Goal: Transaction & Acquisition: Book appointment/travel/reservation

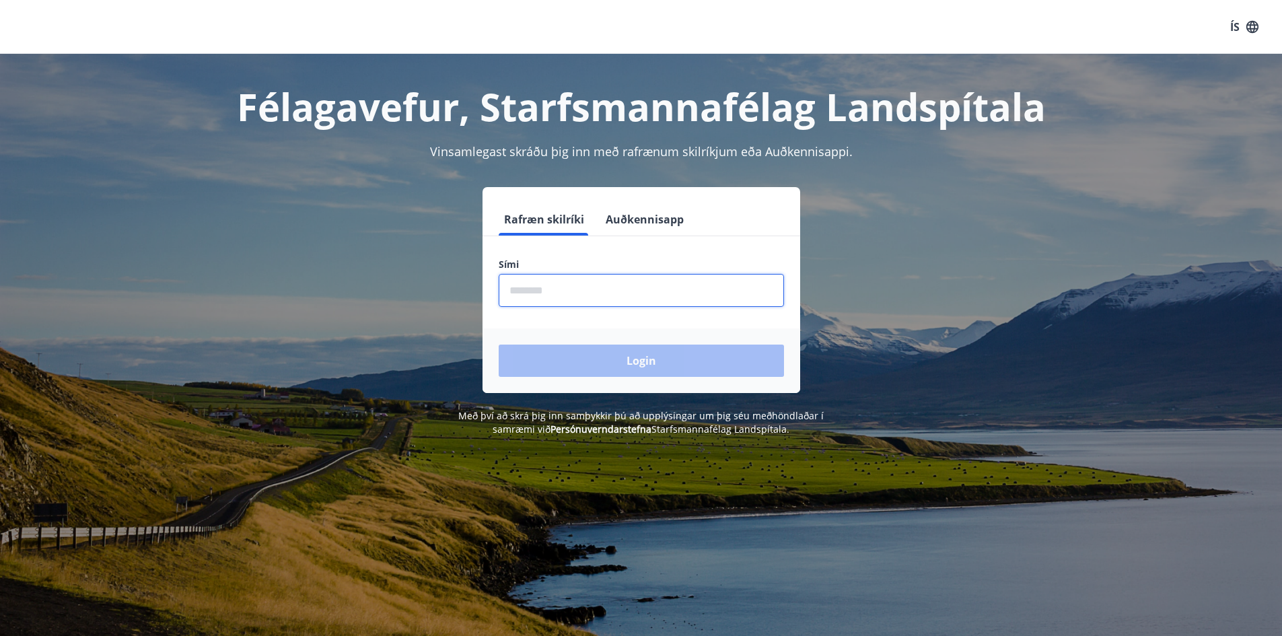
click at [563, 296] on input "phone" at bounding box center [641, 290] width 285 height 33
type input "********"
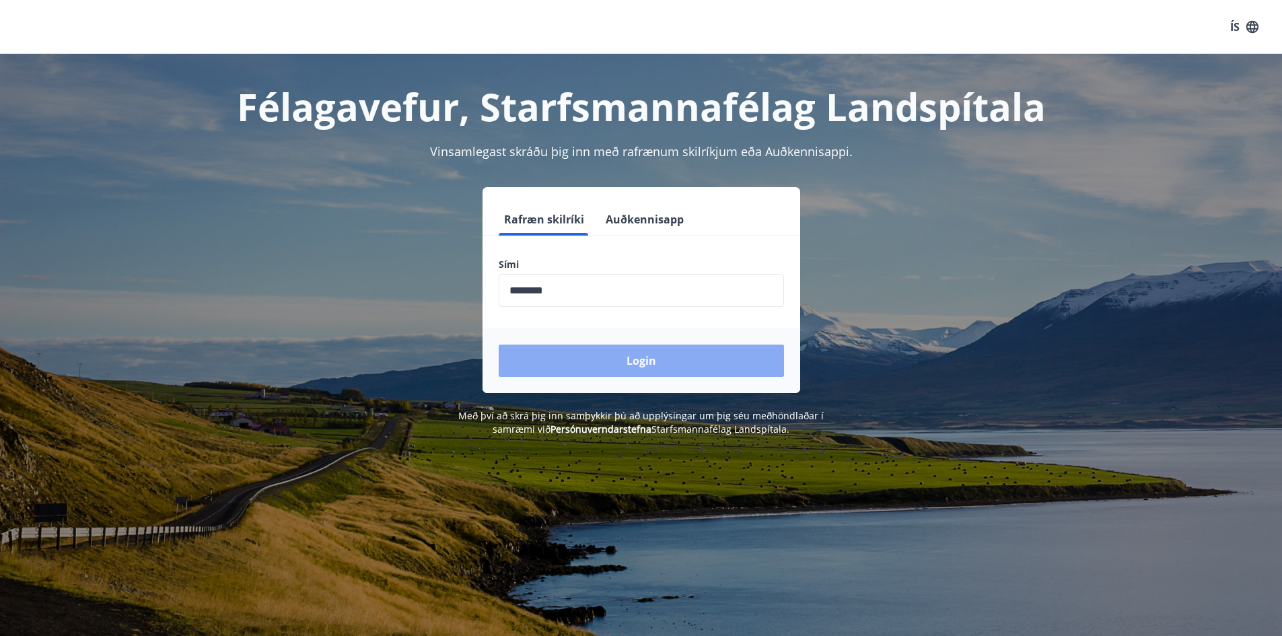
click at [654, 358] on button "Login" at bounding box center [641, 361] width 285 height 32
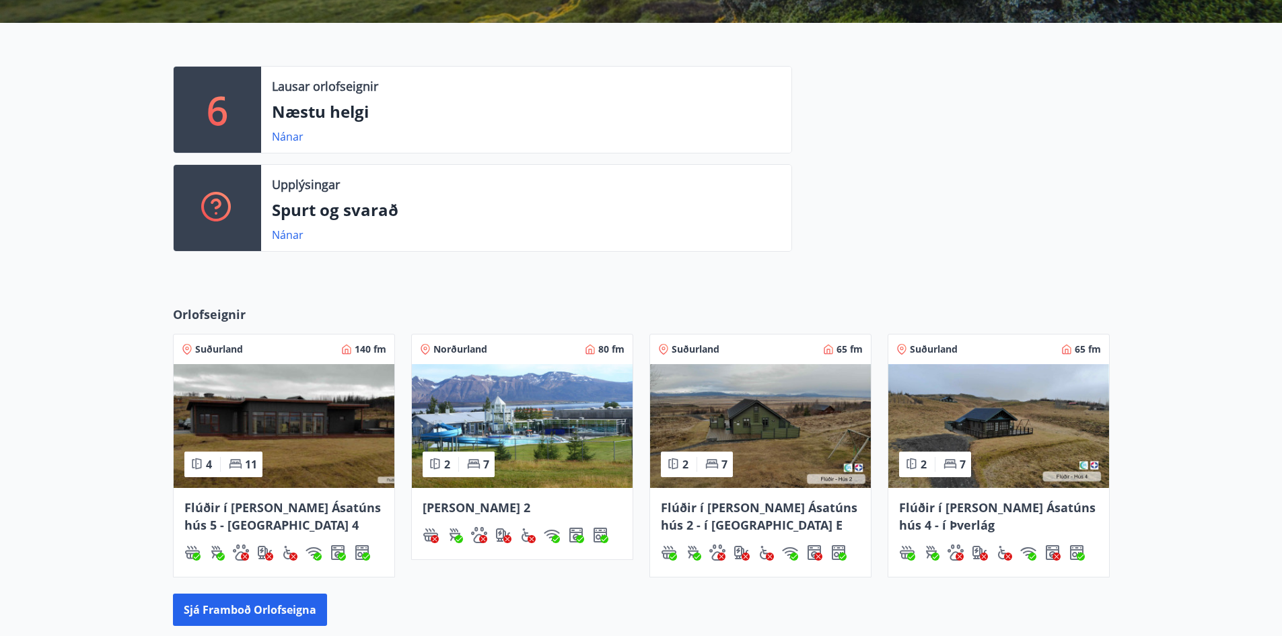
scroll to position [337, 0]
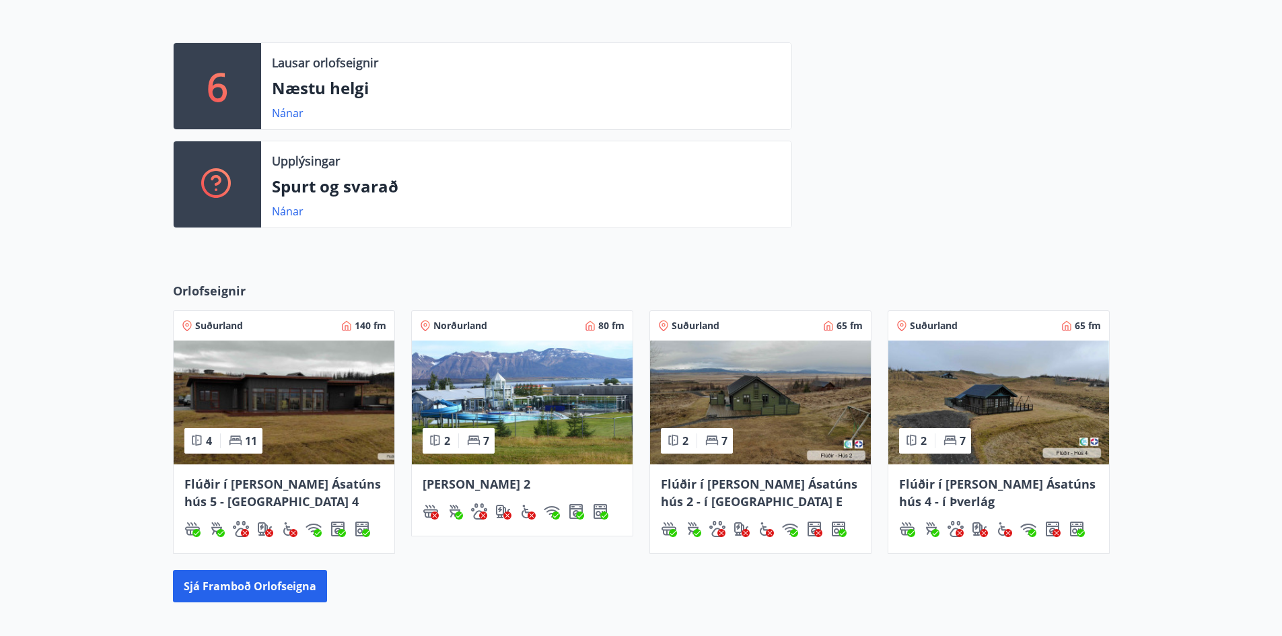
click at [247, 480] on span "Flúðir í [PERSON_NAME] Ásatúns hús 5 - [GEOGRAPHIC_DATA] 4" at bounding box center [282, 493] width 197 height 34
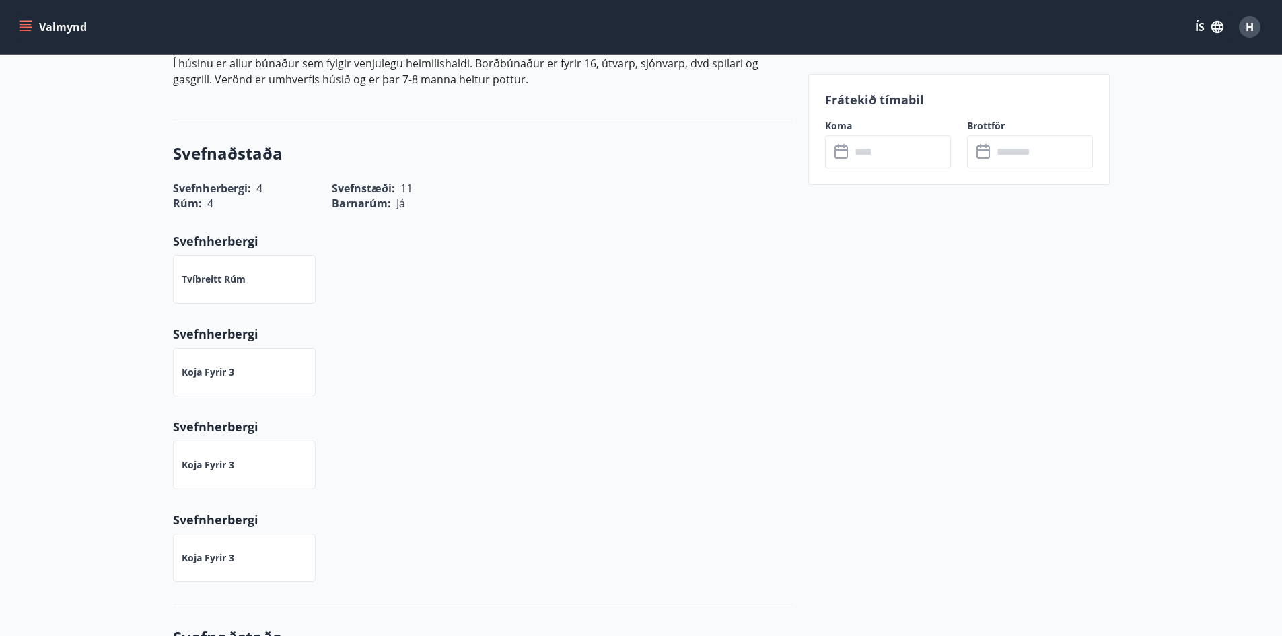
scroll to position [539, 0]
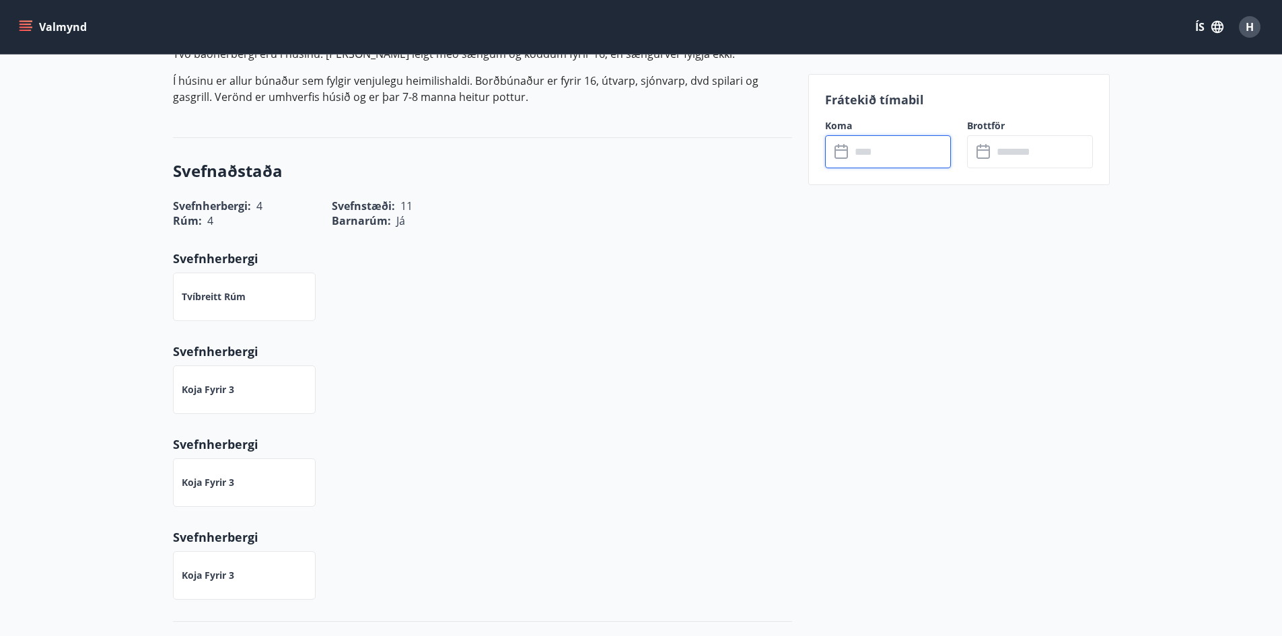
click at [875, 162] on input "text" at bounding box center [901, 151] width 100 height 33
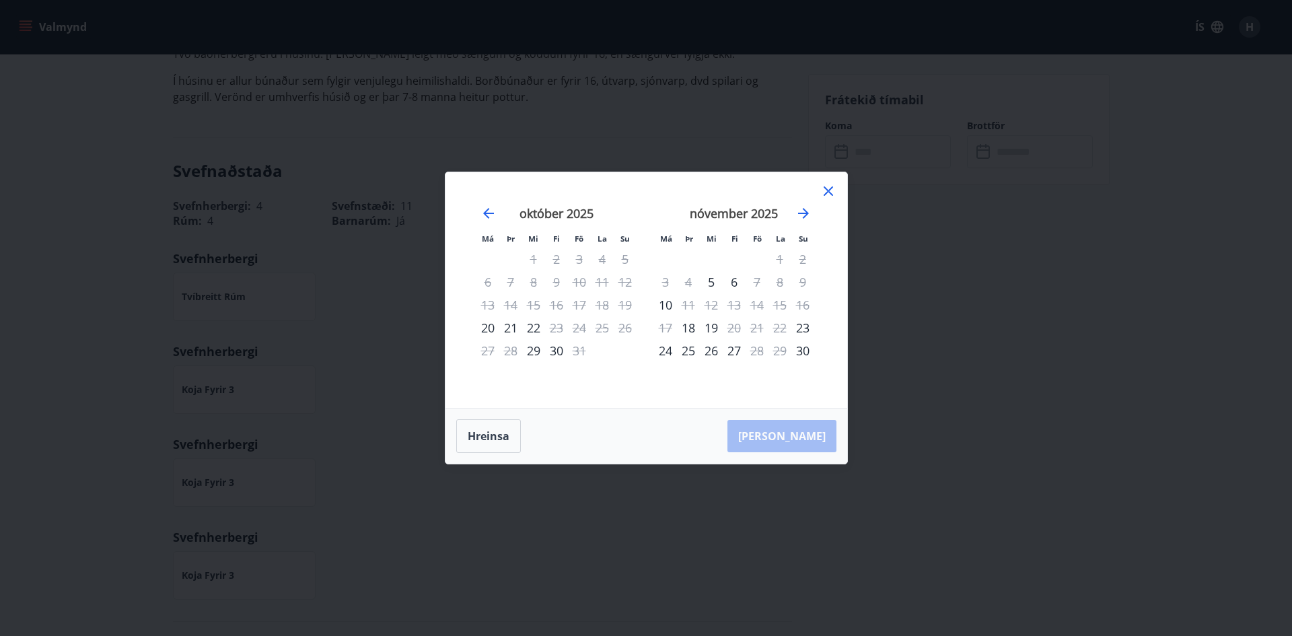
click at [827, 188] on icon at bounding box center [829, 191] width 16 height 16
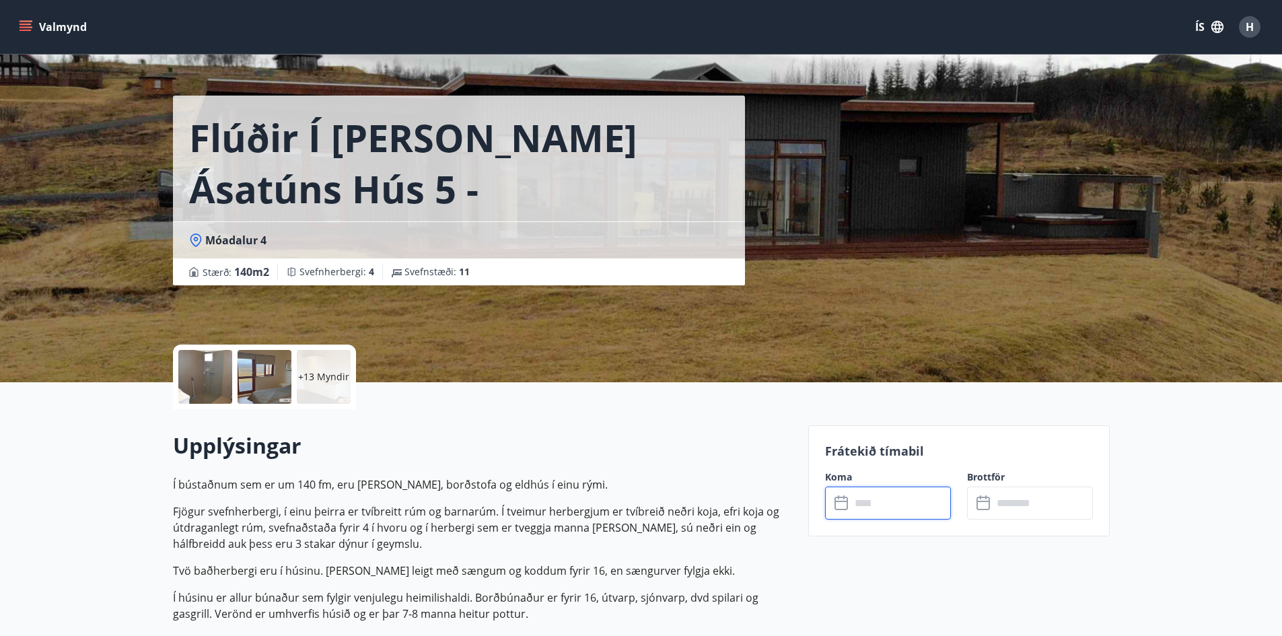
scroll to position [0, 0]
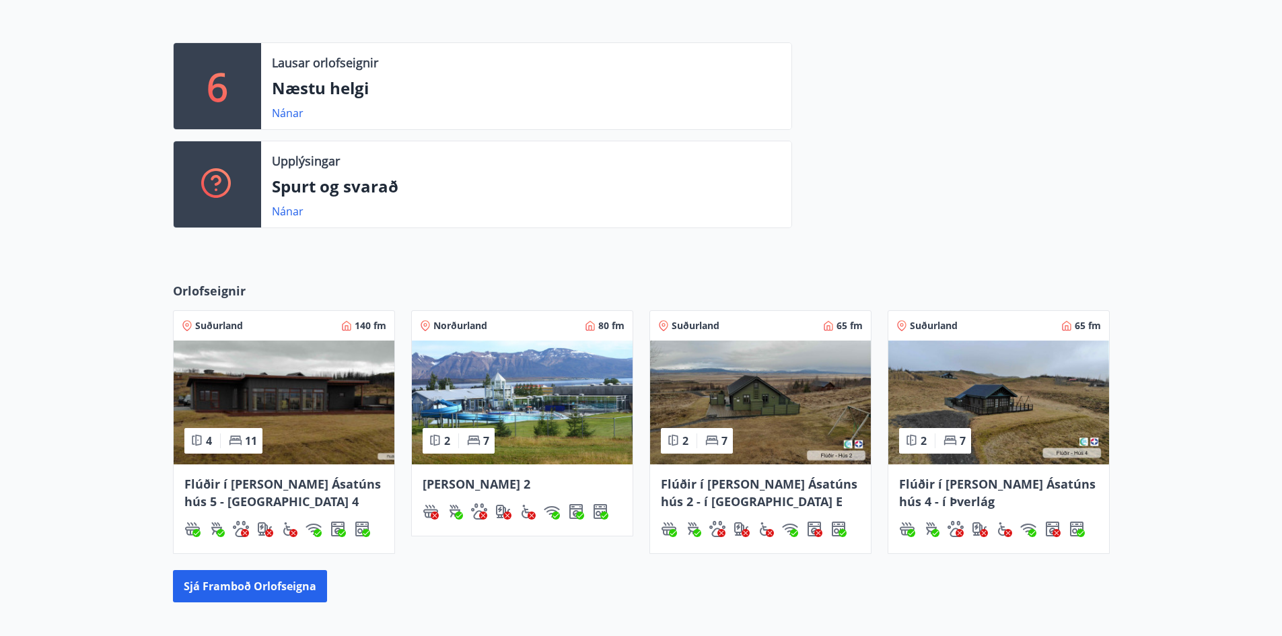
scroll to position [347, 0]
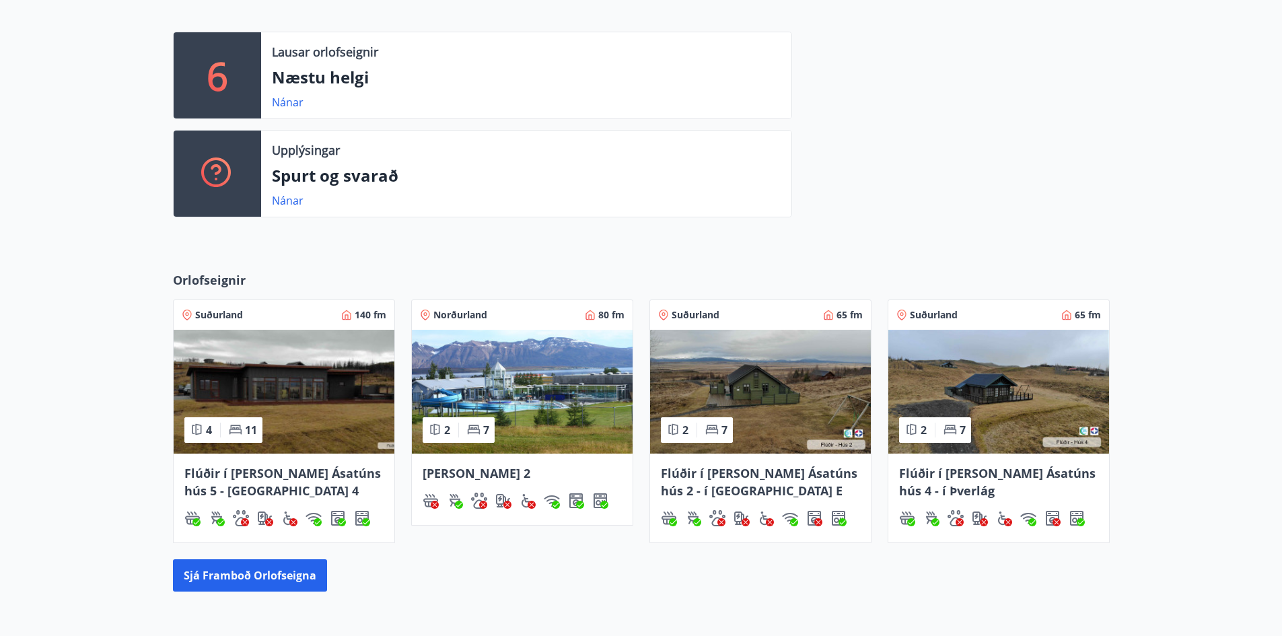
click at [733, 473] on span "Flúðir í [PERSON_NAME] Ásatúns hús 2 - í [GEOGRAPHIC_DATA] E" at bounding box center [759, 482] width 197 height 34
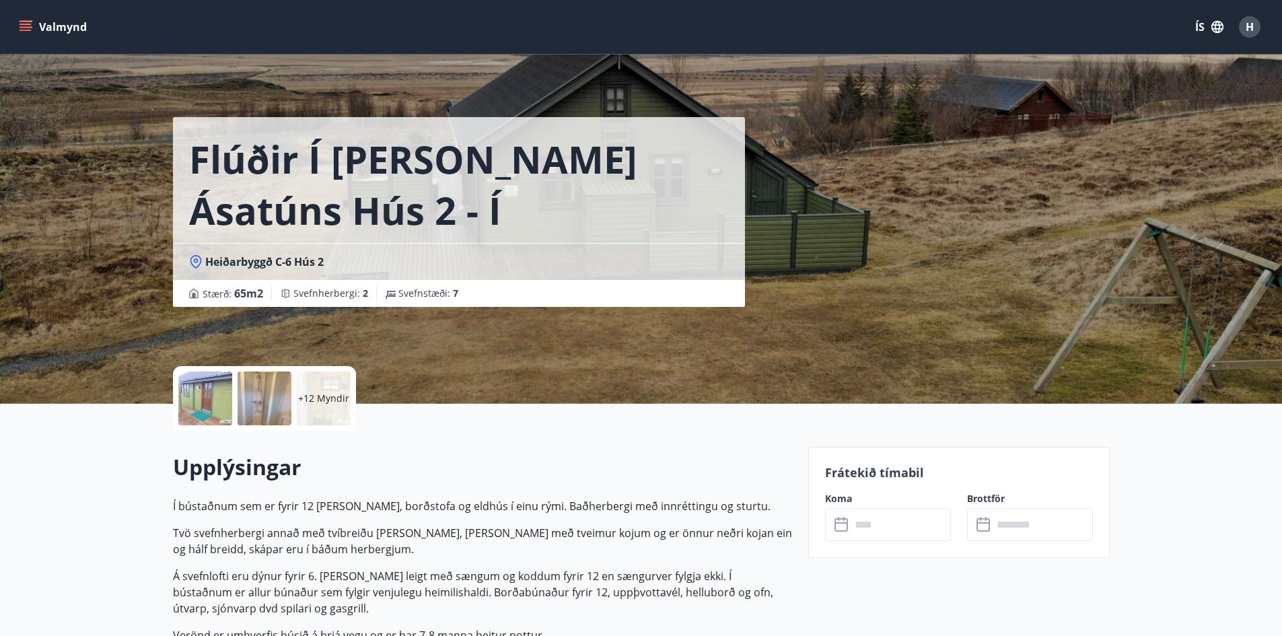
click at [905, 527] on input "text" at bounding box center [901, 524] width 100 height 33
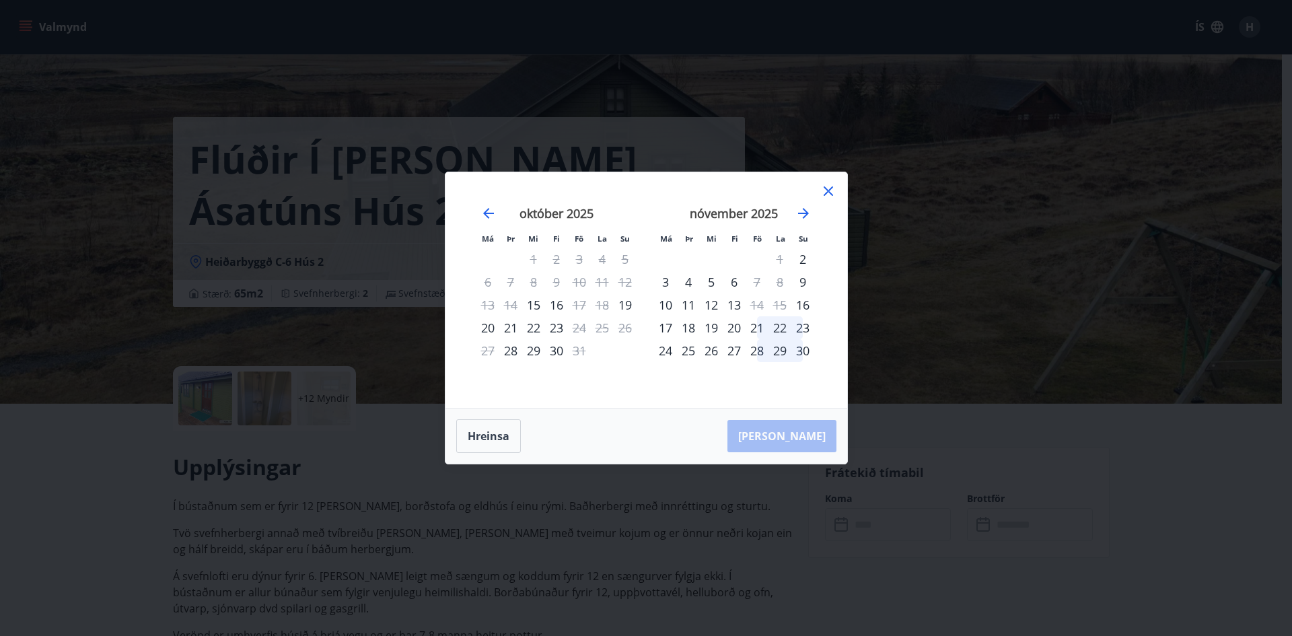
click at [757, 353] on div "28" at bounding box center [757, 350] width 23 height 23
click at [806, 353] on div "30" at bounding box center [803, 350] width 23 height 23
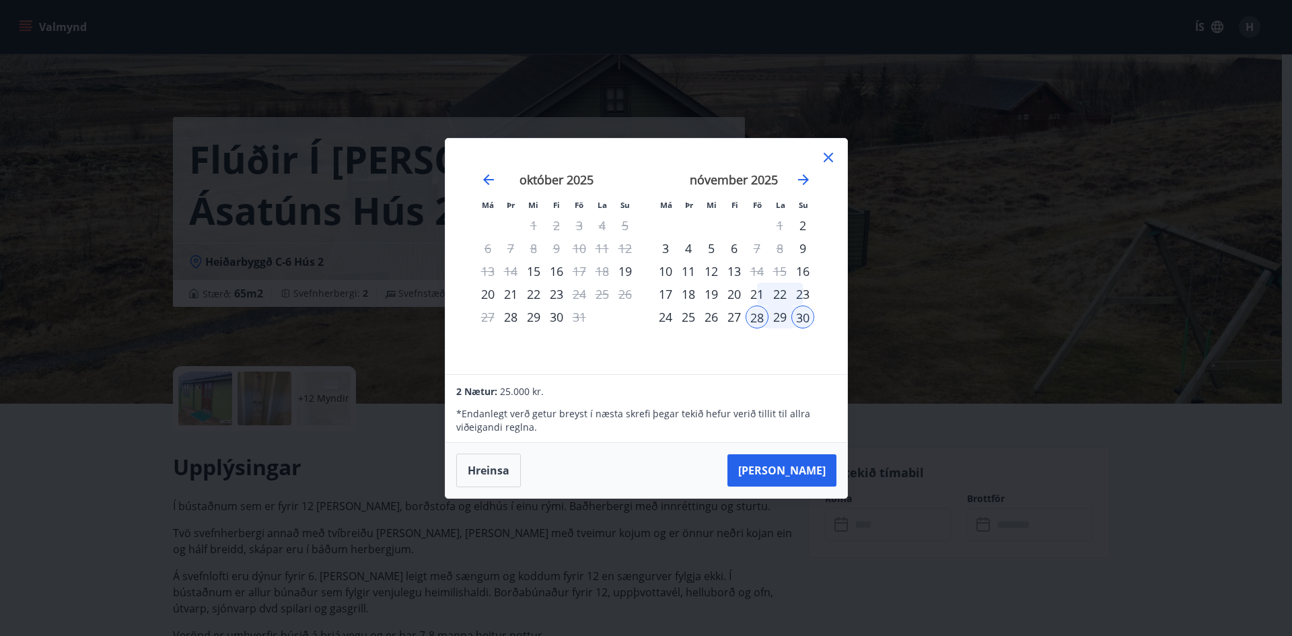
click at [826, 158] on icon at bounding box center [829, 157] width 16 height 16
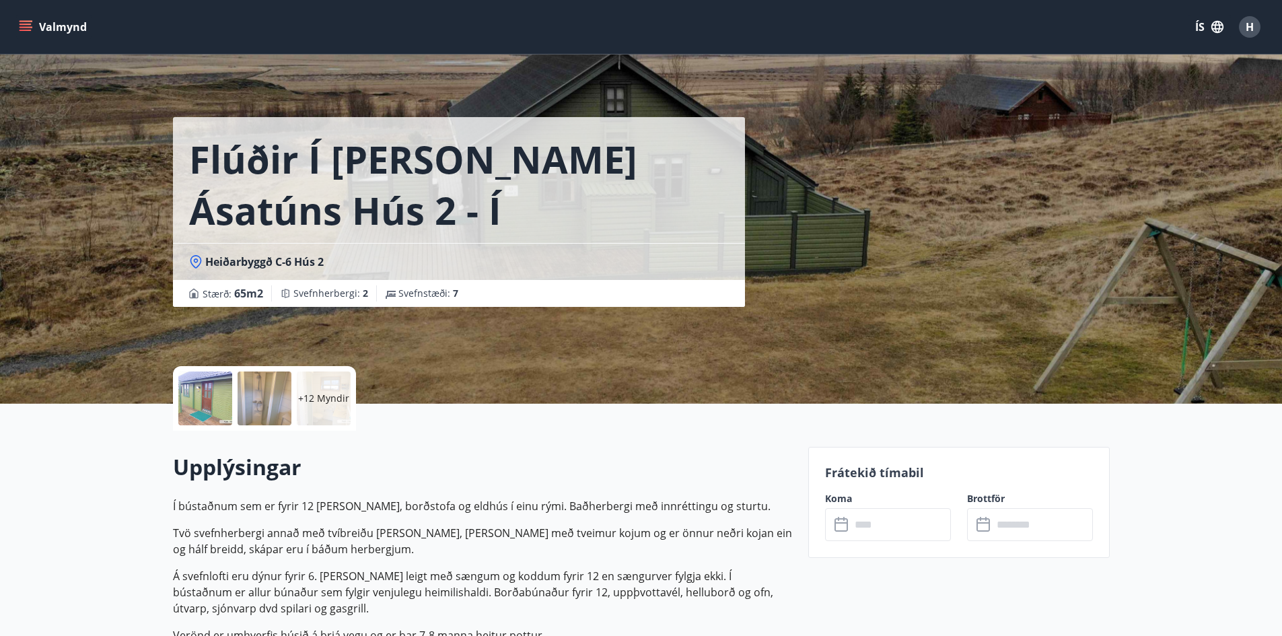
click at [317, 386] on div "+12 Myndir" at bounding box center [324, 399] width 54 height 54
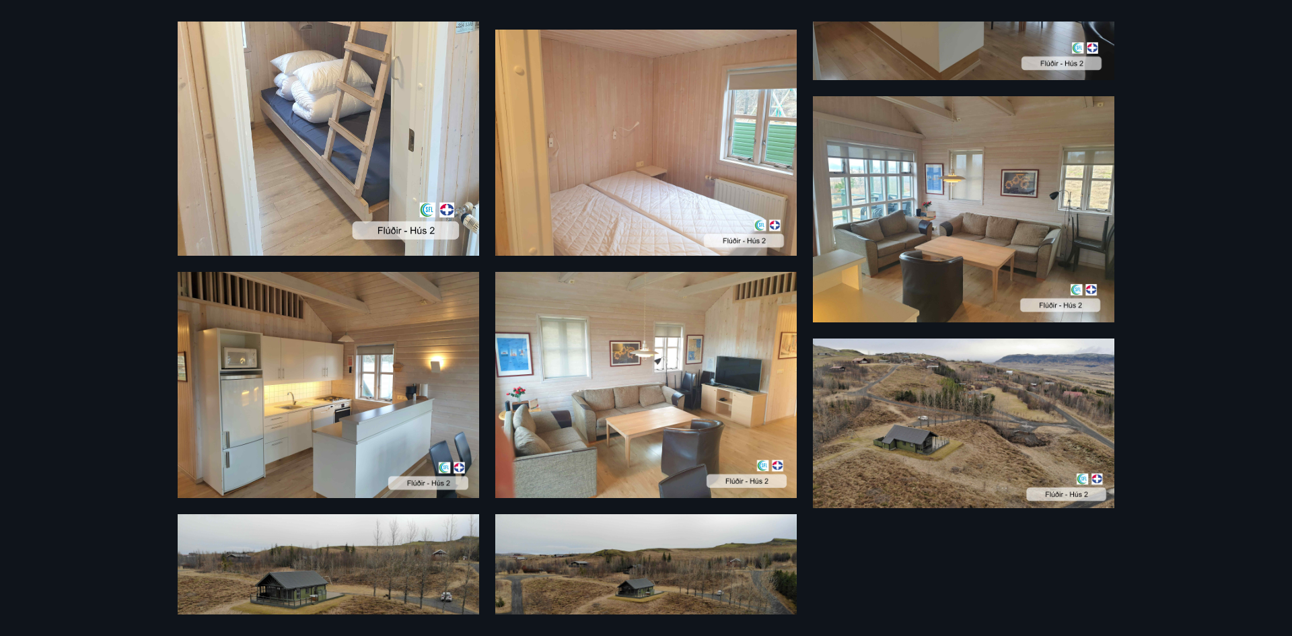
scroll to position [1022, 0]
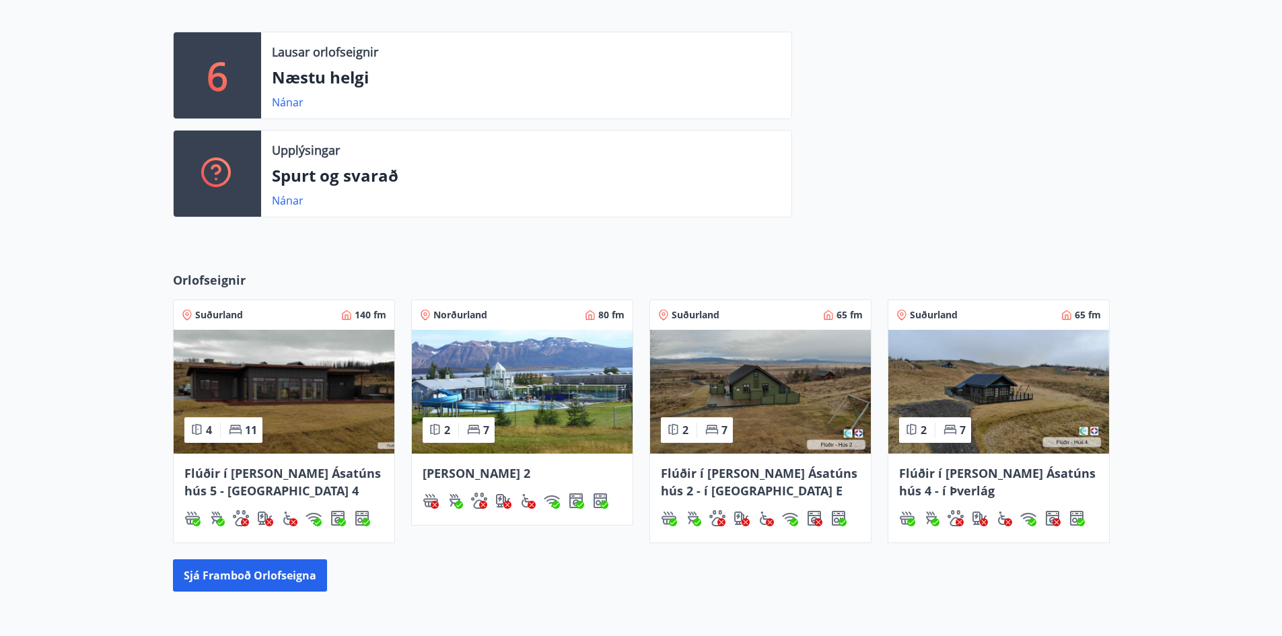
scroll to position [358, 0]
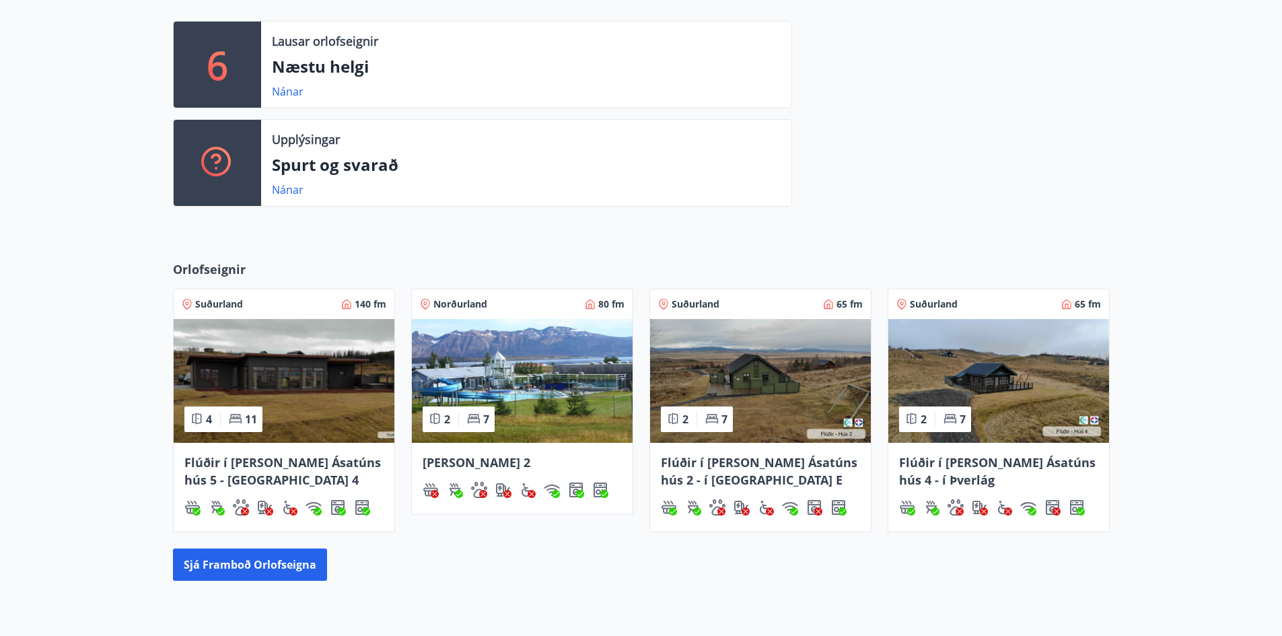
click at [958, 462] on span "Flúðir í [PERSON_NAME] Ásatúns hús 4 - í Þverlág" at bounding box center [997, 471] width 197 height 34
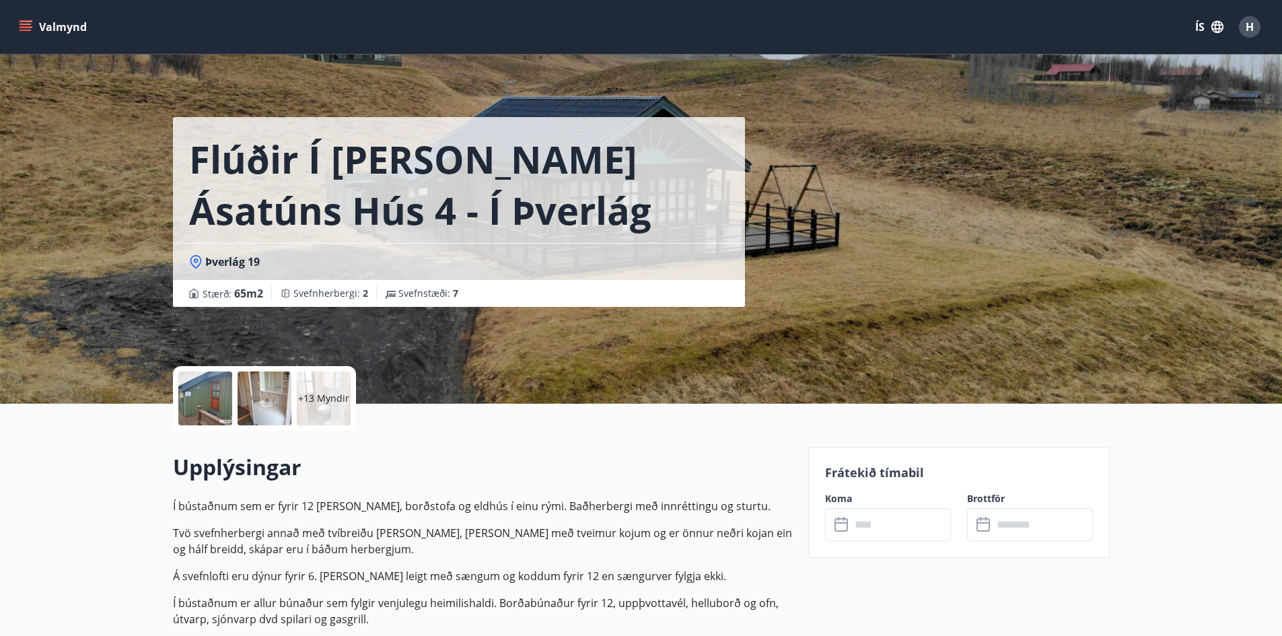
click at [331, 388] on div "+13 Myndir" at bounding box center [324, 399] width 54 height 54
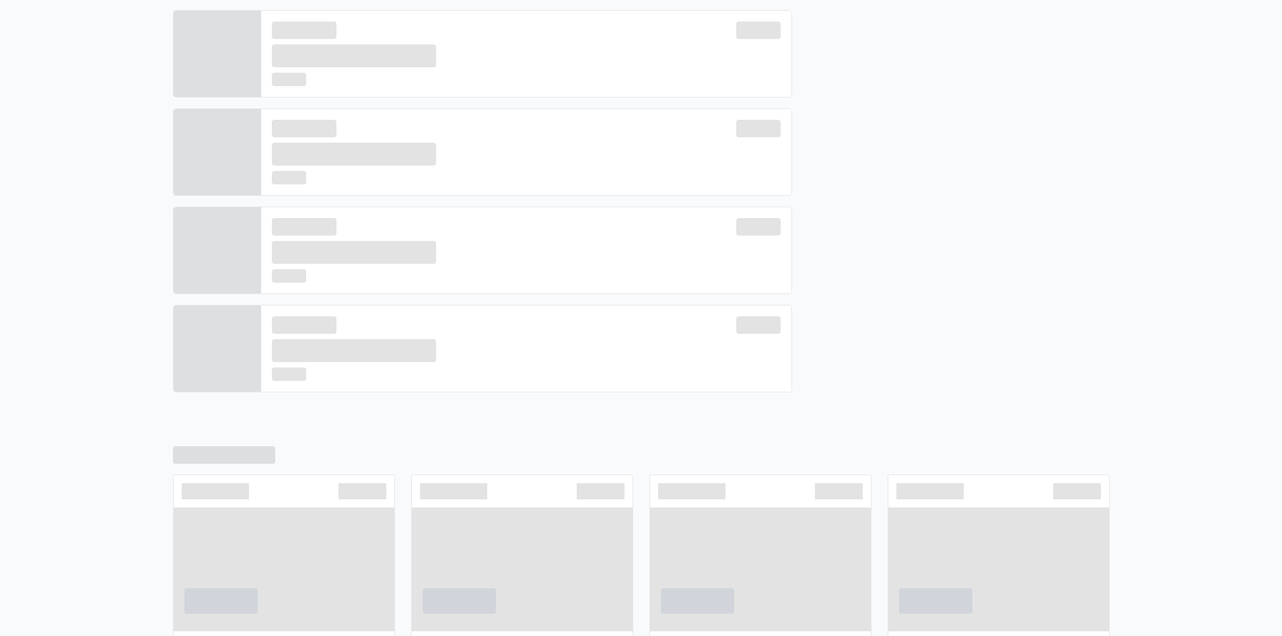
scroll to position [369, 0]
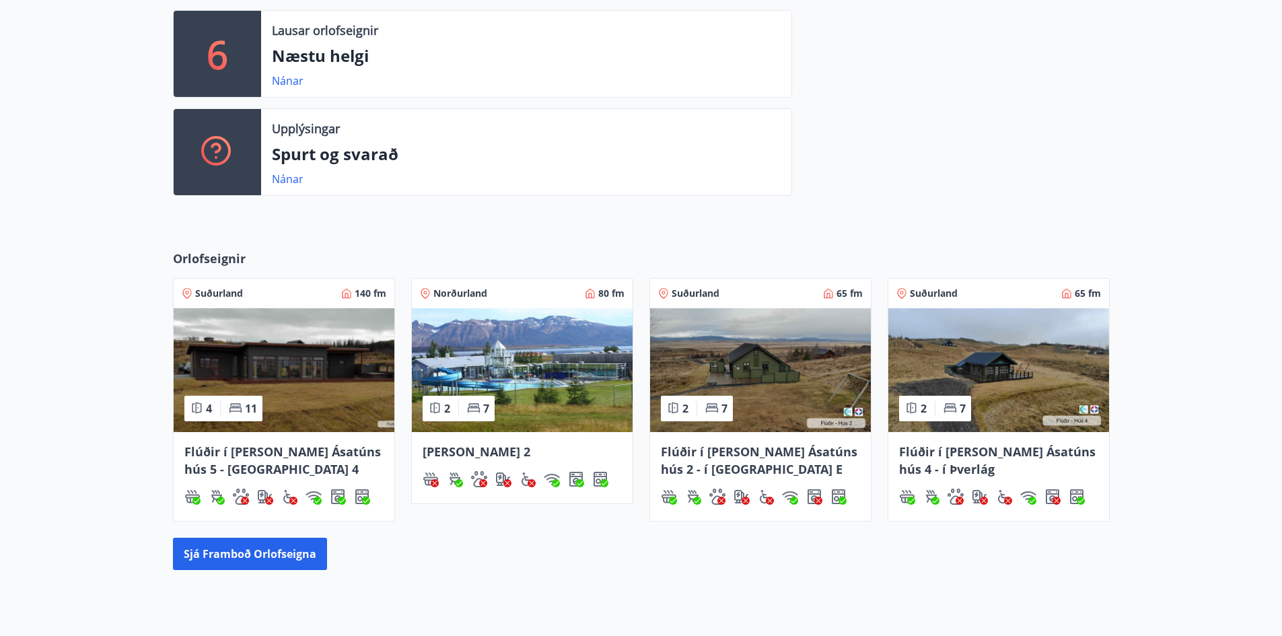
click at [753, 448] on span "Flúðir í [PERSON_NAME] Ásatúns hús 2 - í [GEOGRAPHIC_DATA] E" at bounding box center [759, 461] width 197 height 34
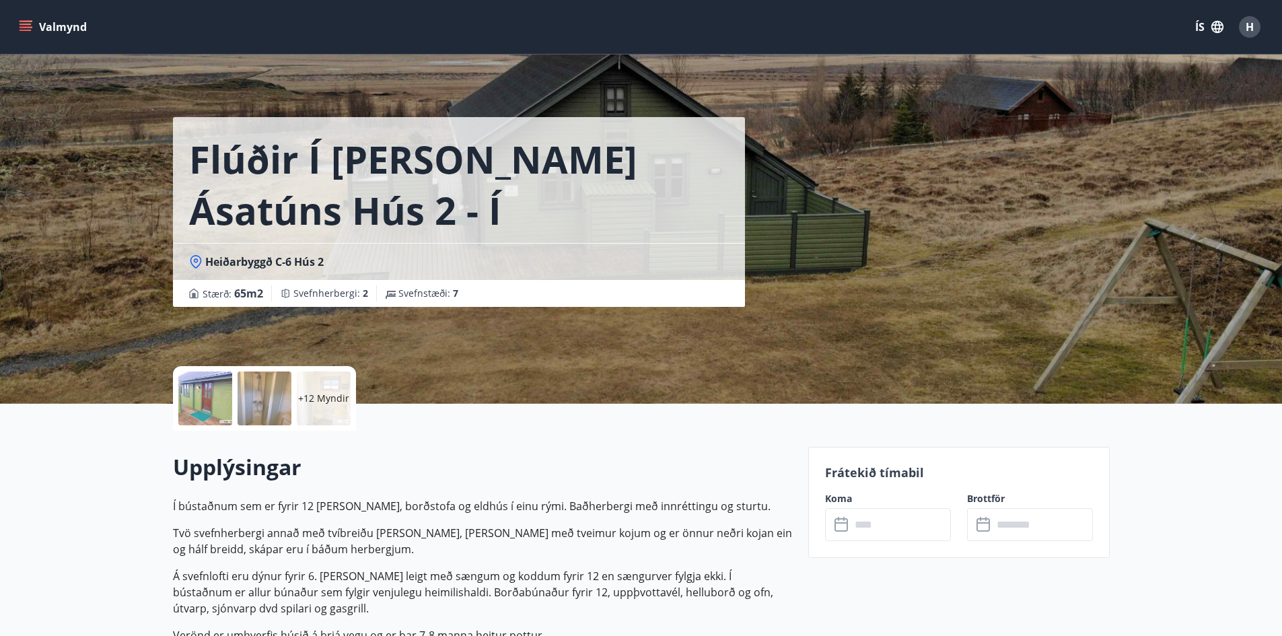
click at [333, 405] on p "+12 Myndir" at bounding box center [323, 398] width 51 height 13
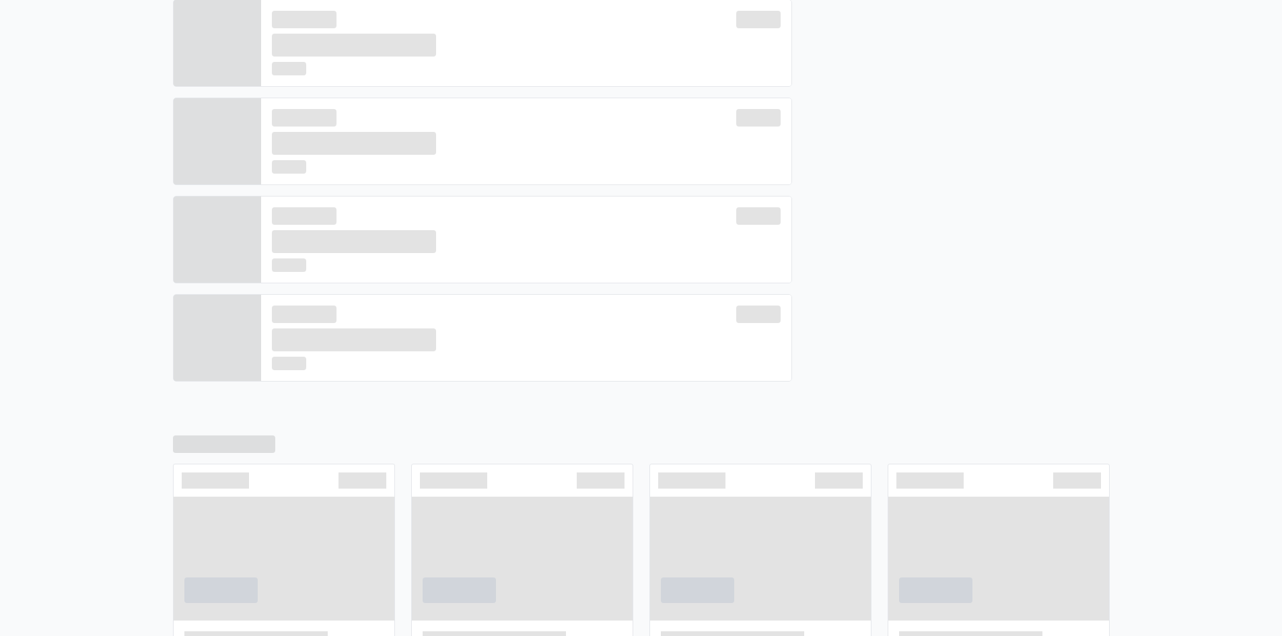
scroll to position [380, 0]
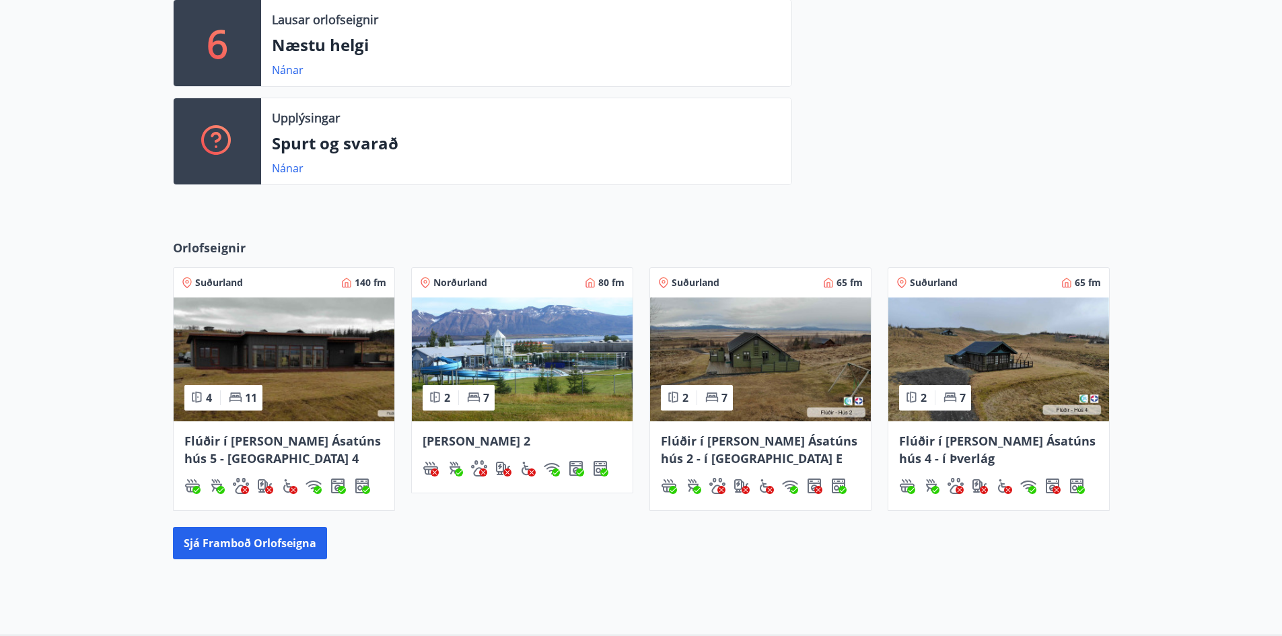
click at [1033, 439] on span "Flúðir í [PERSON_NAME] Ásatúns hús 4 - í Þverlág" at bounding box center [997, 450] width 197 height 34
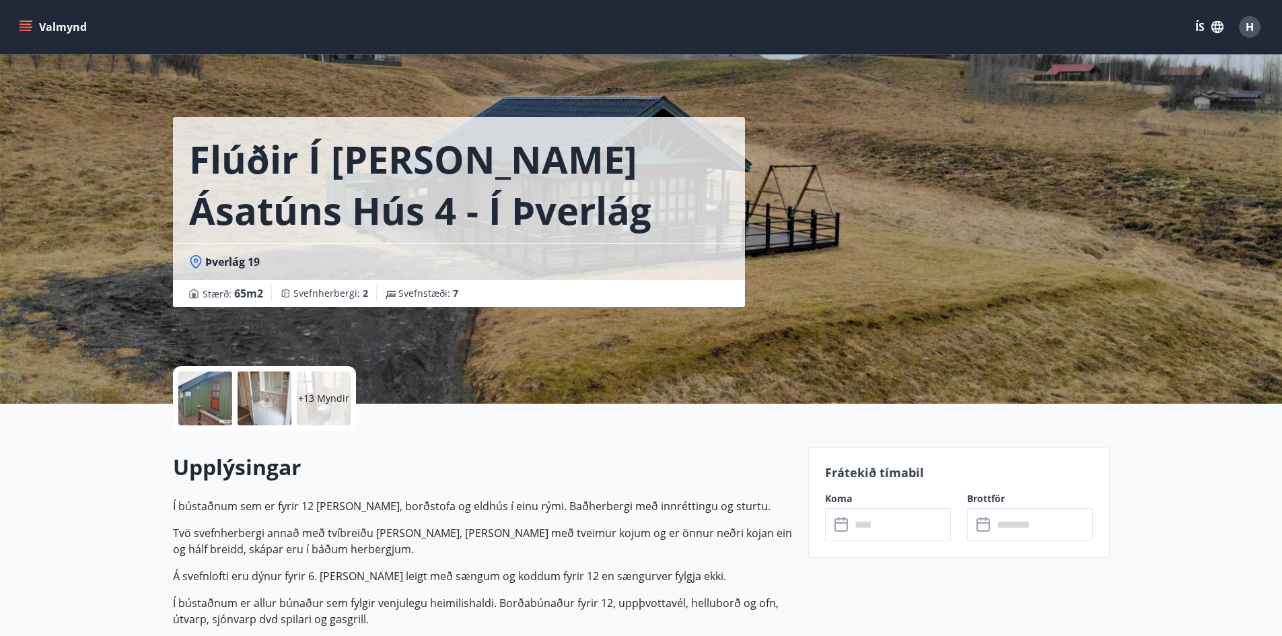
click at [888, 528] on input "text" at bounding box center [901, 524] width 100 height 33
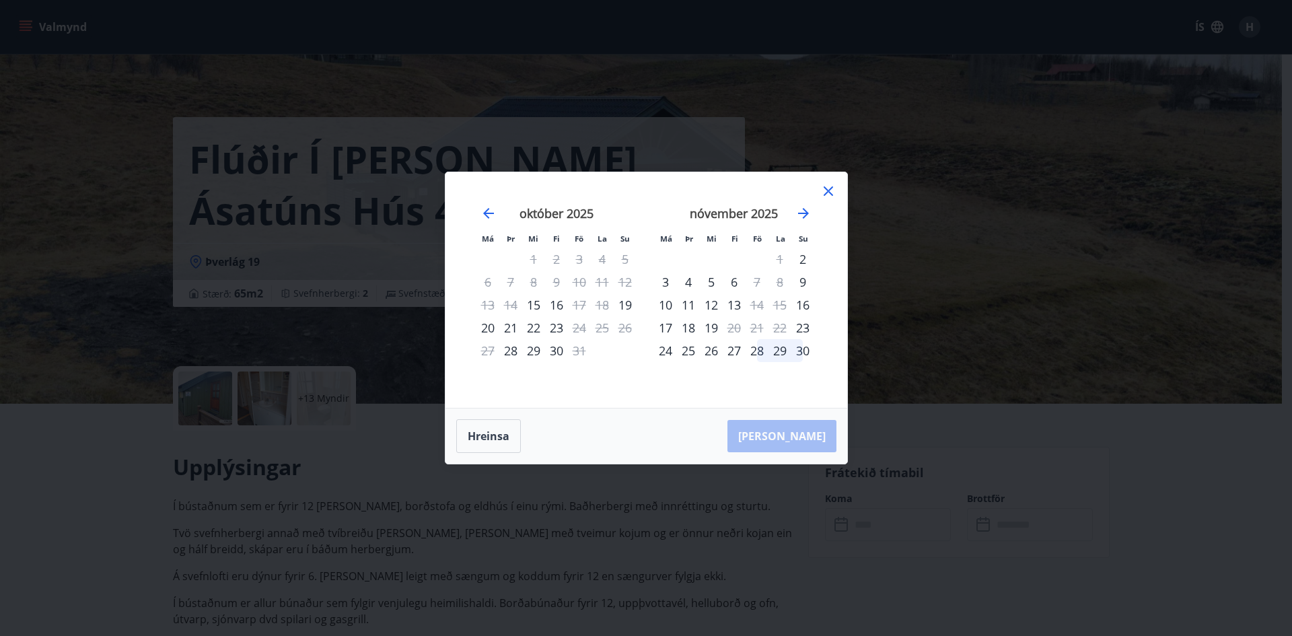
click at [753, 353] on div "28" at bounding box center [757, 350] width 23 height 23
click at [802, 352] on div "30" at bounding box center [803, 350] width 23 height 23
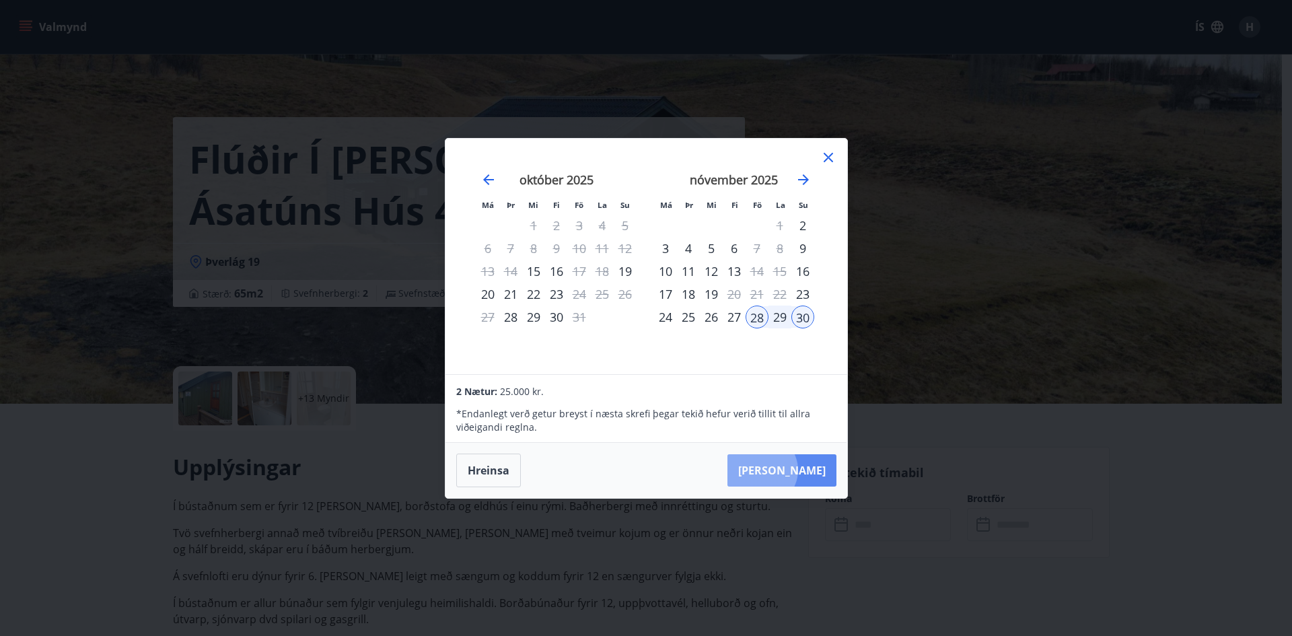
click at [803, 470] on button "[PERSON_NAME]" at bounding box center [782, 470] width 109 height 32
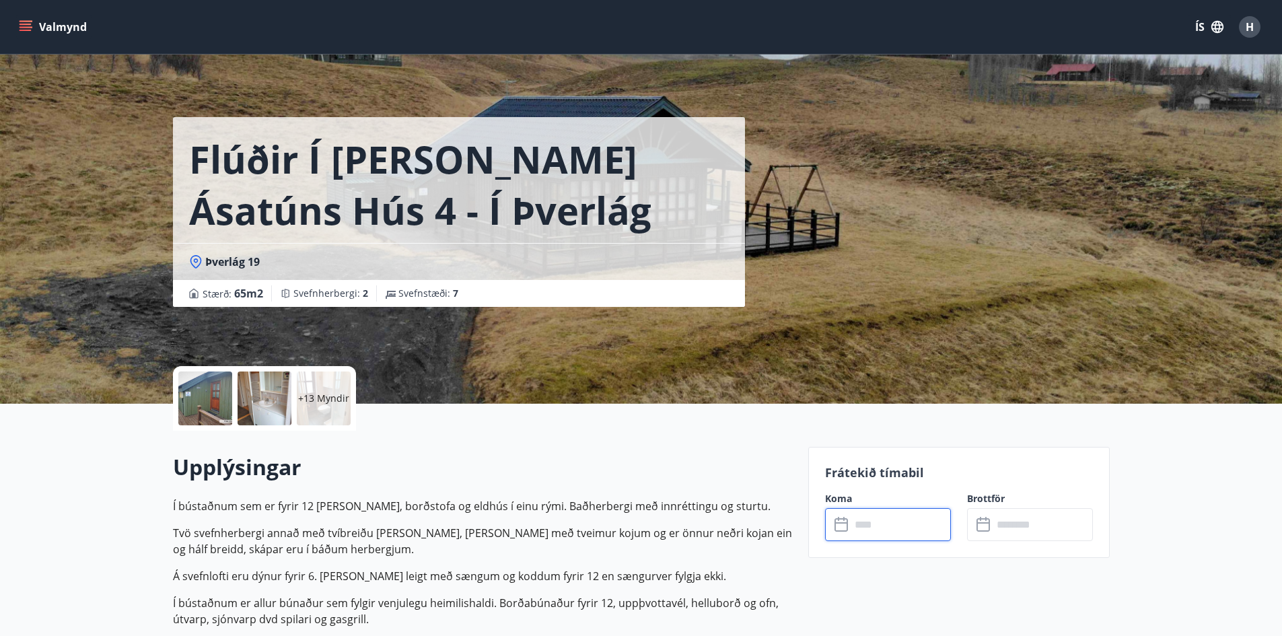
type input "******"
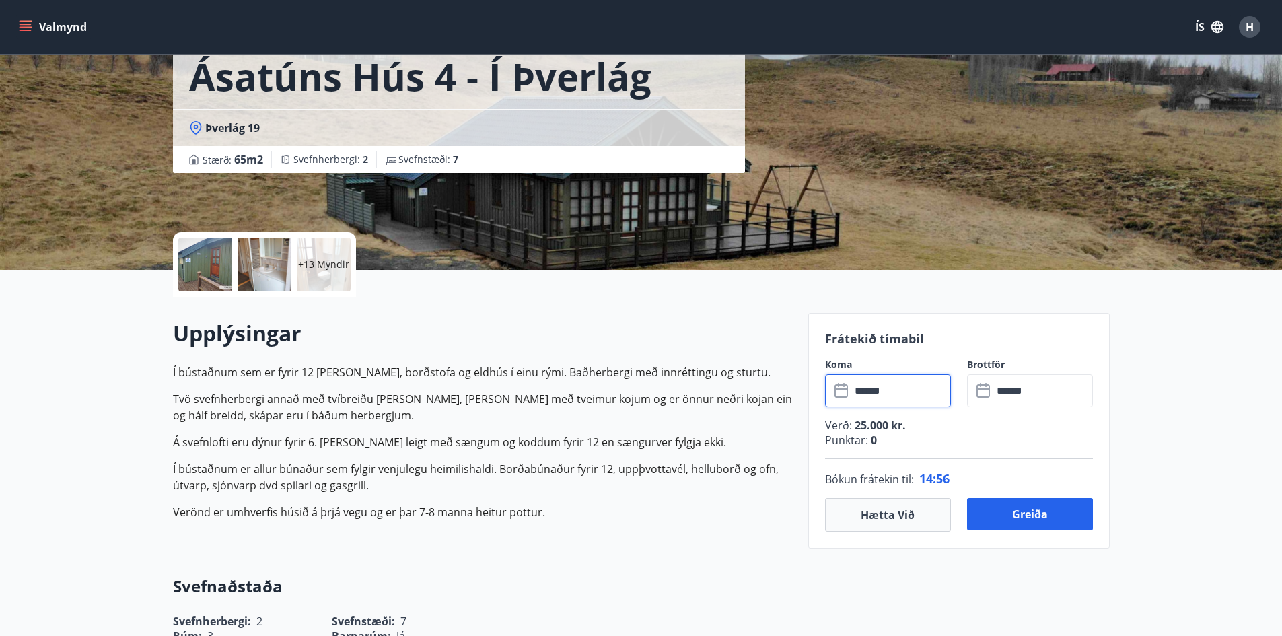
scroll to position [135, 0]
click at [1021, 510] on button "Greiða" at bounding box center [1030, 513] width 126 height 32
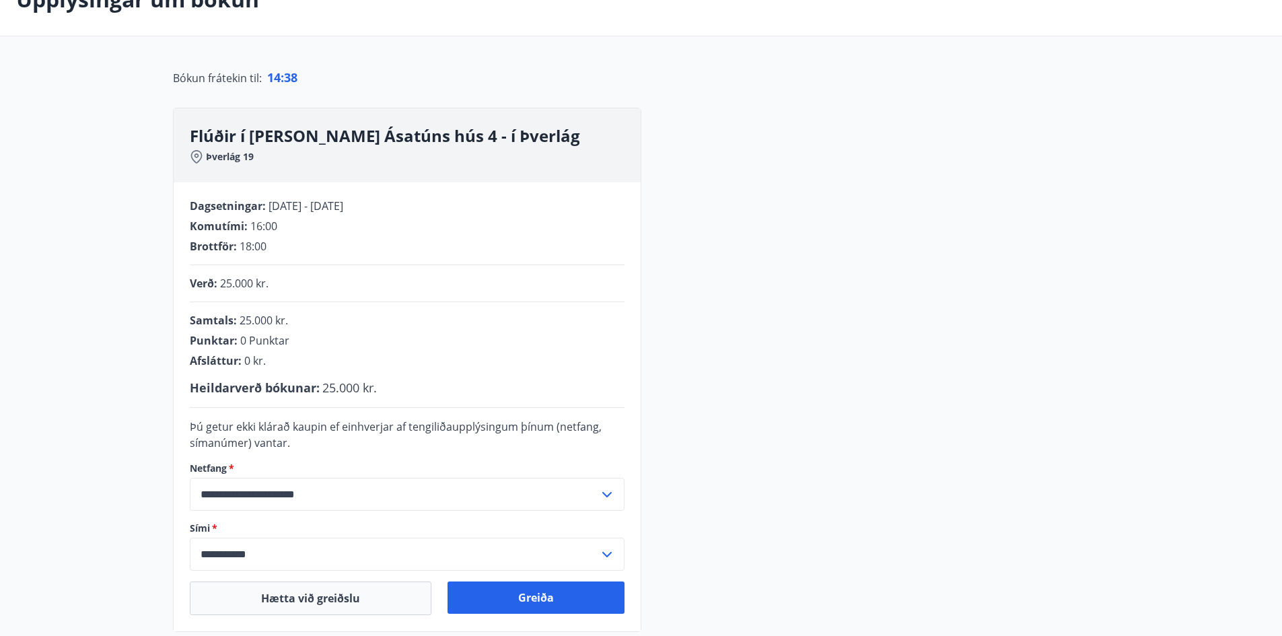
scroll to position [135, 0]
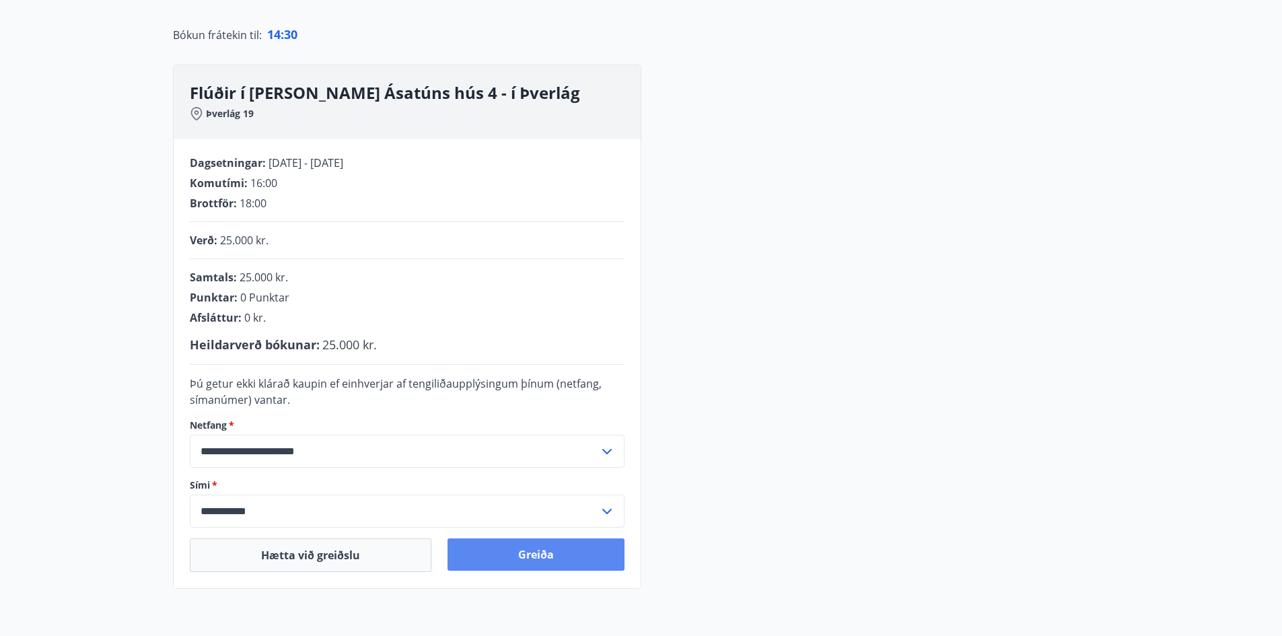
click at [511, 553] on button "Greiða" at bounding box center [536, 555] width 177 height 32
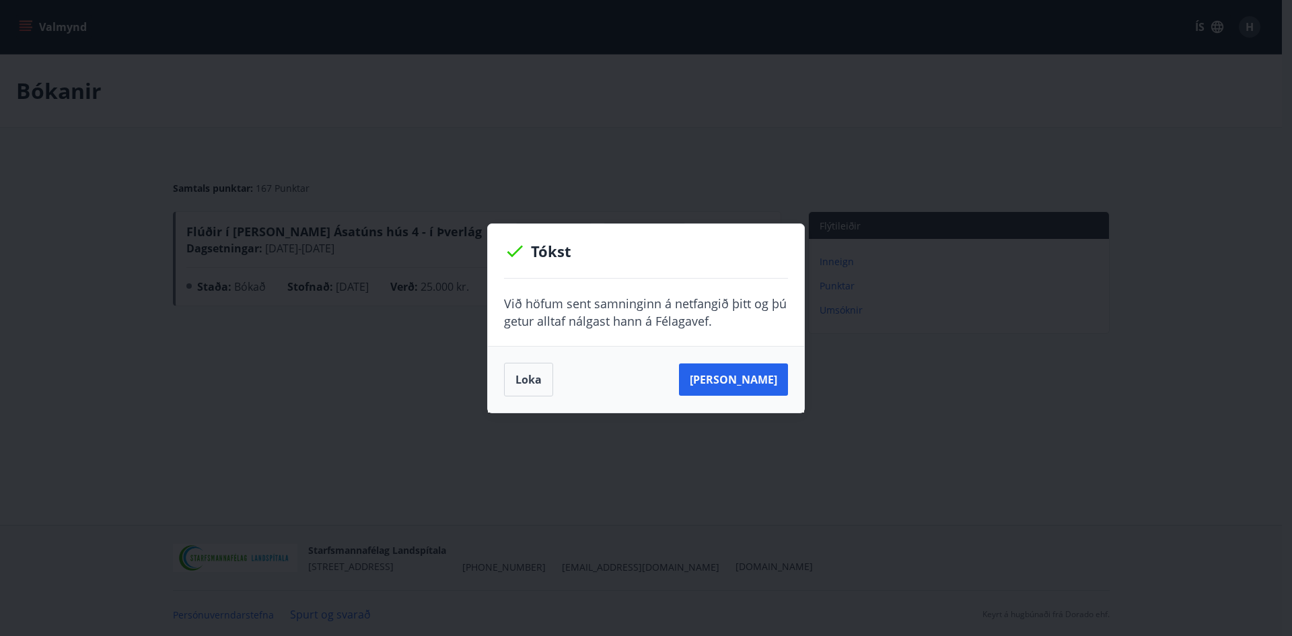
click at [532, 386] on button "Loka" at bounding box center [528, 380] width 49 height 34
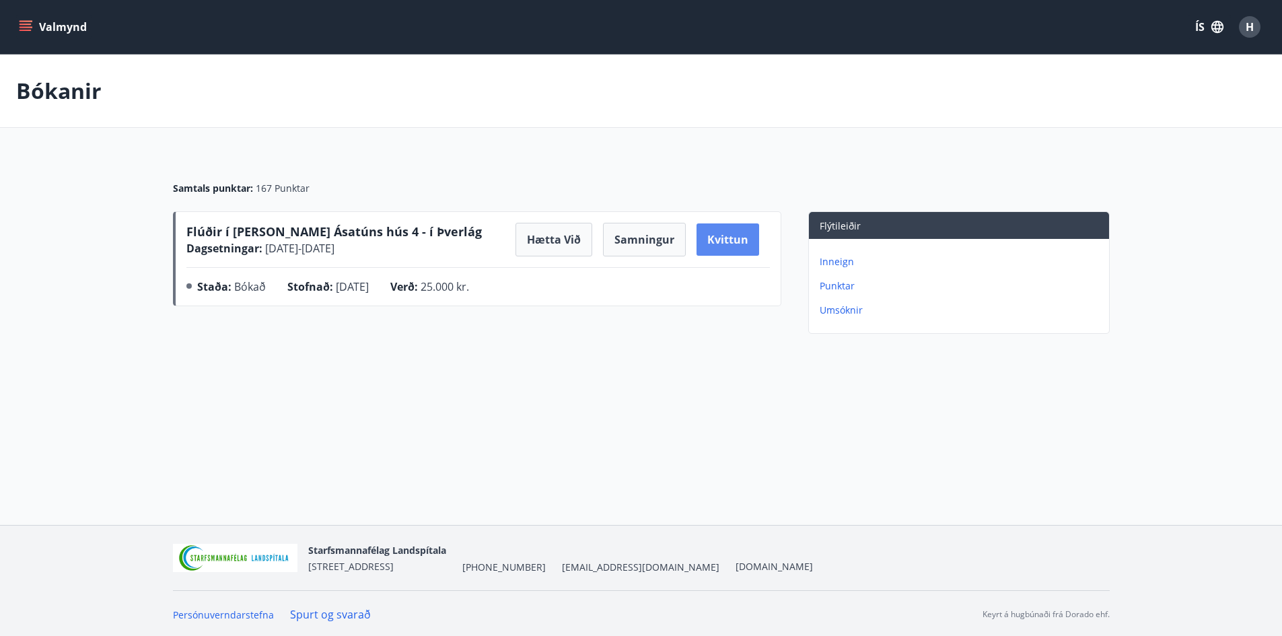
click at [711, 240] on button "Kvittun" at bounding box center [728, 239] width 63 height 32
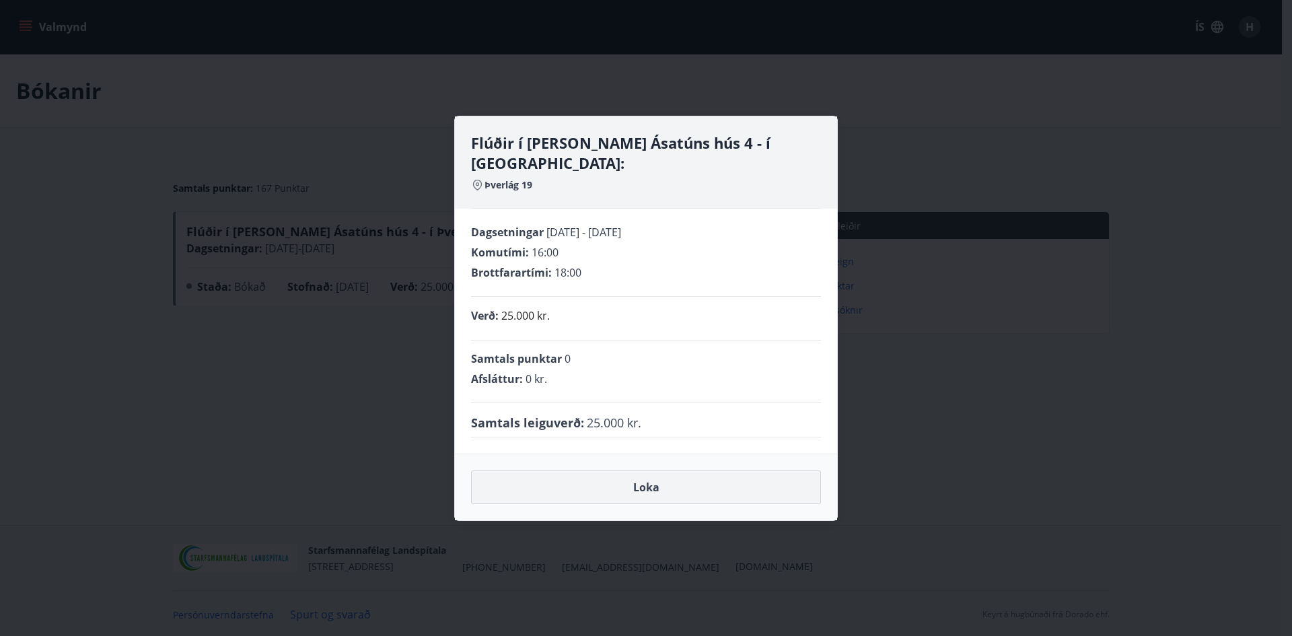
click at [661, 475] on button "Loka" at bounding box center [646, 488] width 350 height 34
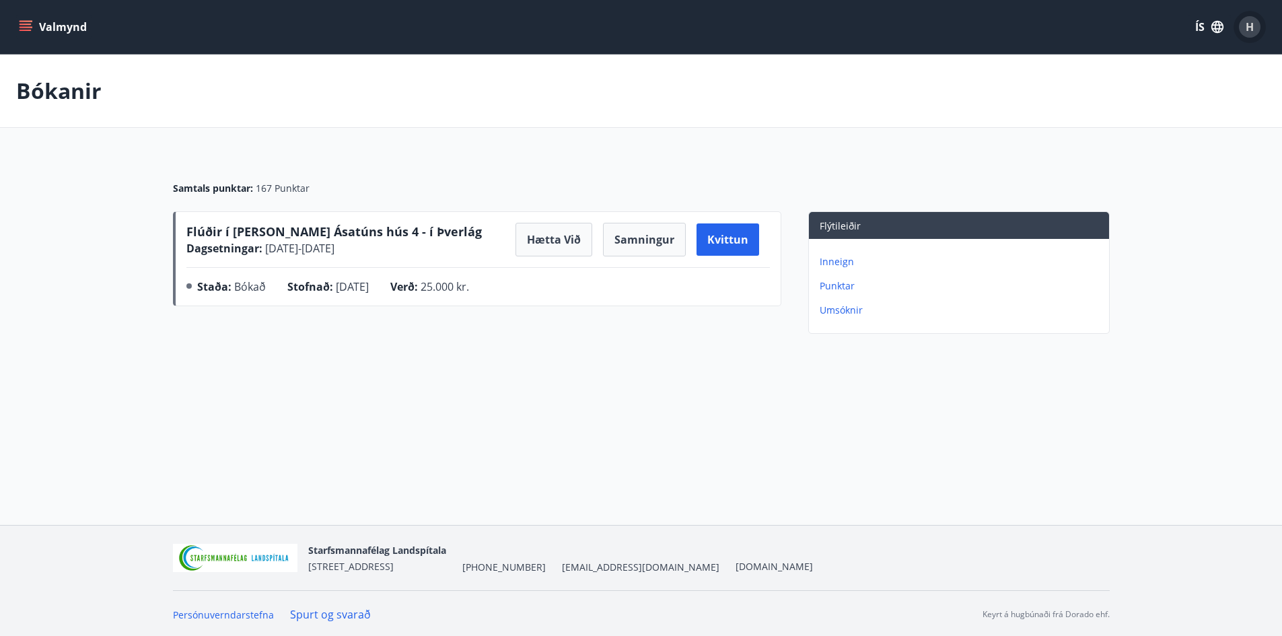
click at [1254, 27] on div "H" at bounding box center [1250, 27] width 22 height 22
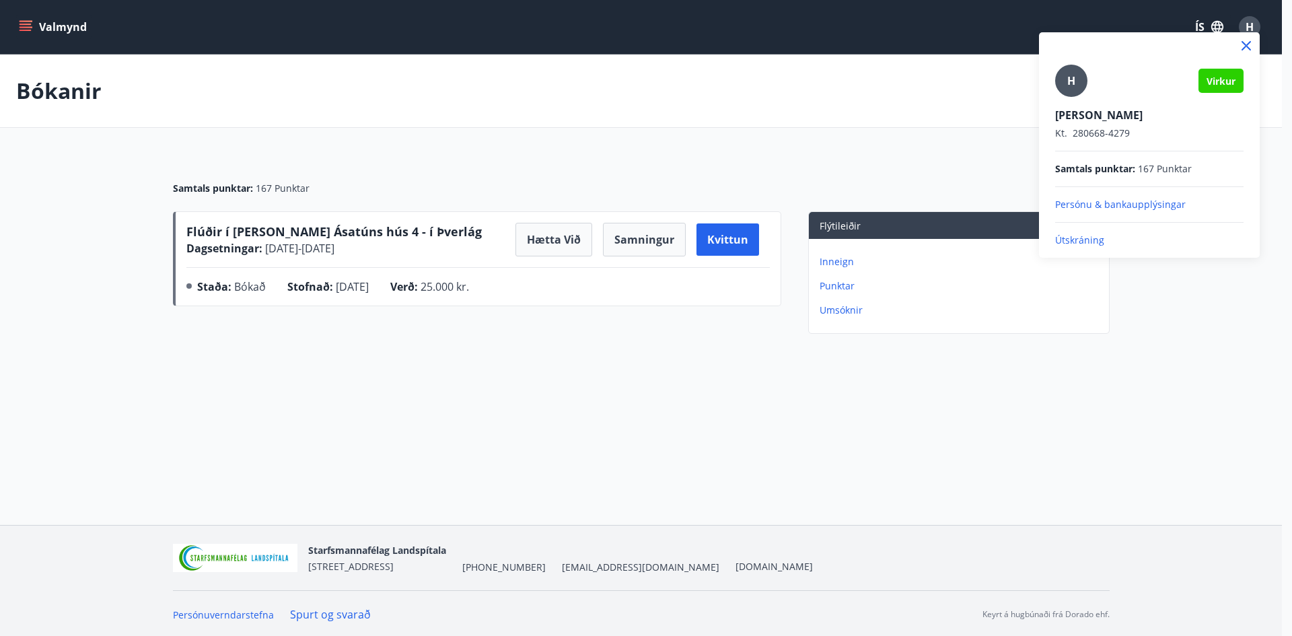
click at [1087, 238] on p "Útskráning" at bounding box center [1149, 240] width 188 height 13
